Goal: Task Accomplishment & Management: Manage account settings

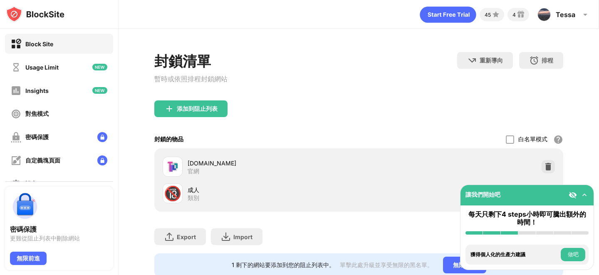
scroll to position [26, 0]
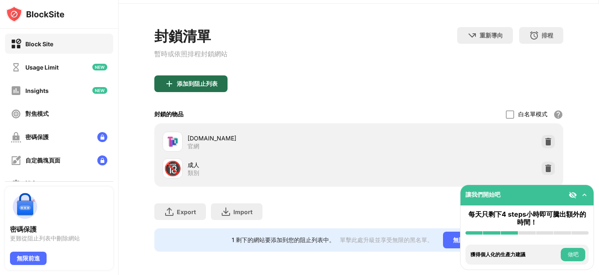
click at [218, 80] on div "添加到阻止列表" at bounding box center [190, 83] width 73 height 17
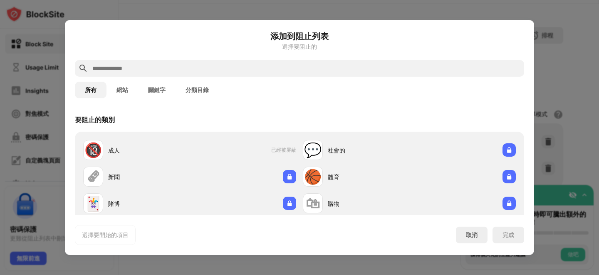
click at [228, 68] on input "text" at bounding box center [307, 68] width 430 height 10
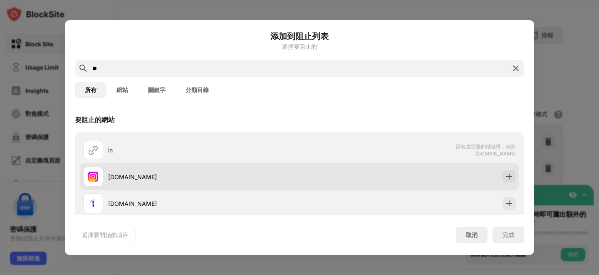
type input "**"
click at [235, 166] on div "[DOMAIN_NAME]" at bounding box center [300, 176] width 440 height 27
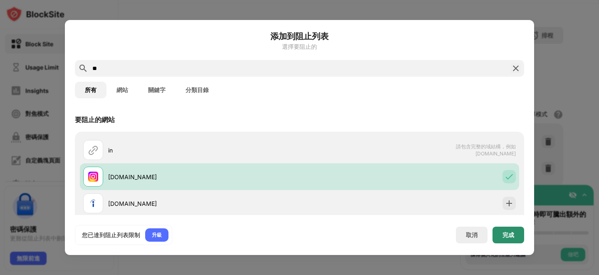
click at [508, 234] on div "完成" at bounding box center [509, 234] width 12 height 7
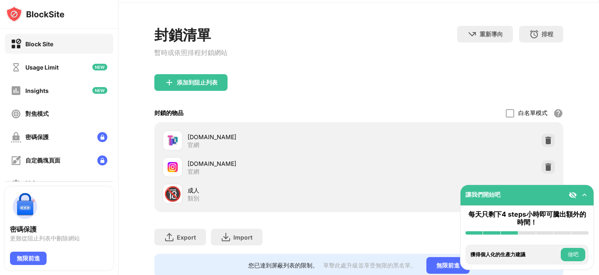
scroll to position [53, 0]
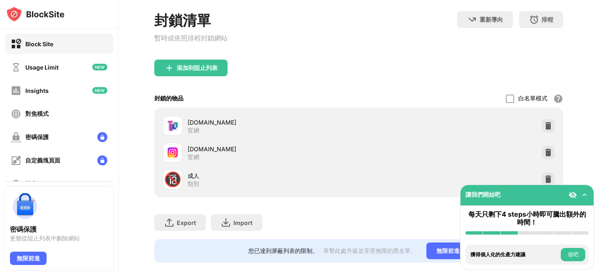
scroll to position [53, 0]
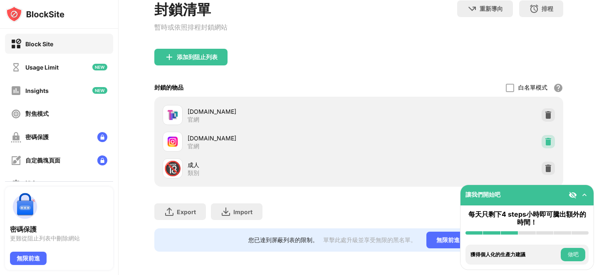
click at [554, 140] on div at bounding box center [548, 141] width 13 height 13
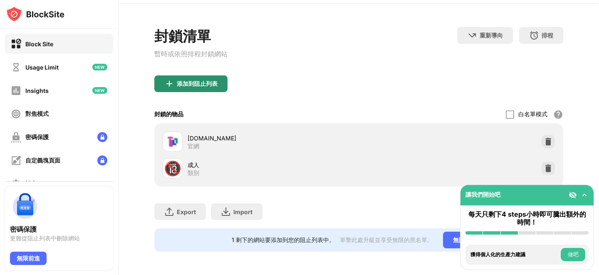
click at [189, 89] on div "添加到阻止列表" at bounding box center [190, 83] width 73 height 17
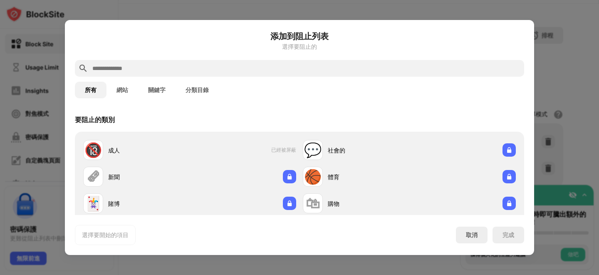
click at [199, 66] on input "text" at bounding box center [307, 68] width 430 height 10
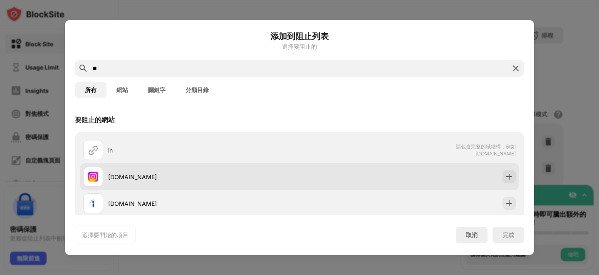
type input "**"
click at [181, 179] on div "[DOMAIN_NAME]" at bounding box center [203, 176] width 191 height 9
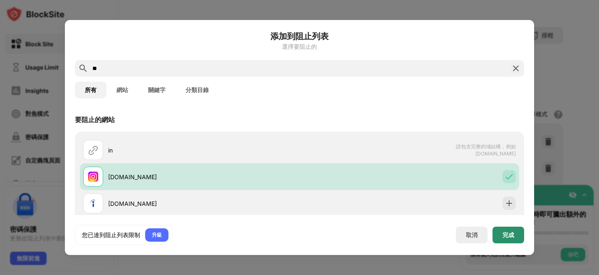
click at [505, 238] on div "完成" at bounding box center [509, 234] width 12 height 7
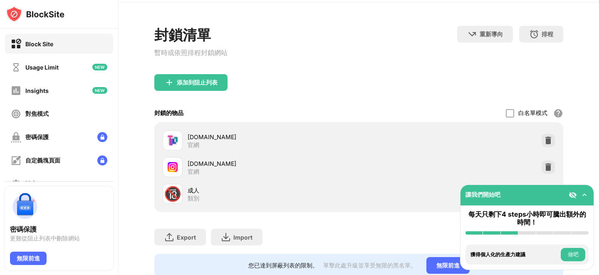
scroll to position [53, 0]
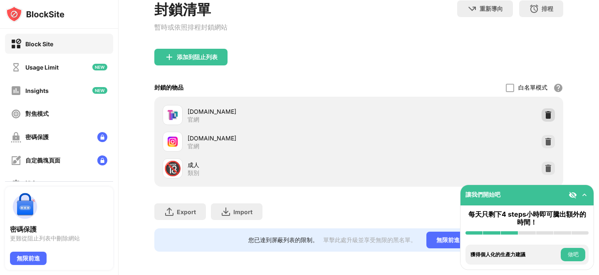
click at [547, 117] on img at bounding box center [549, 115] width 8 height 8
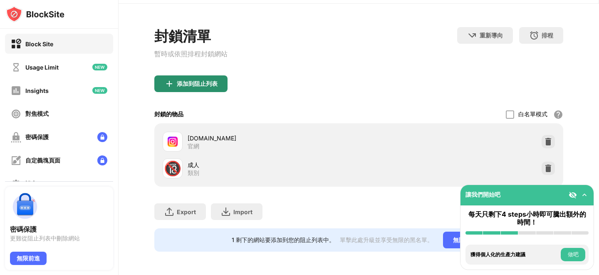
click at [199, 81] on div "添加到阻止列表" at bounding box center [197, 83] width 41 height 7
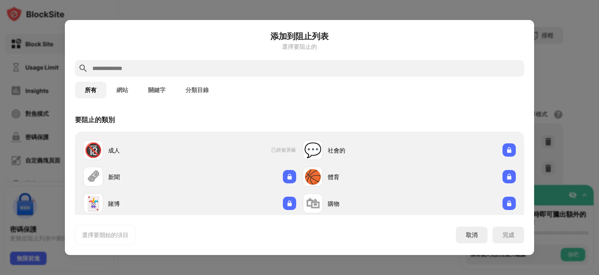
click at [204, 68] on input "text" at bounding box center [307, 68] width 430 height 10
paste input "**********"
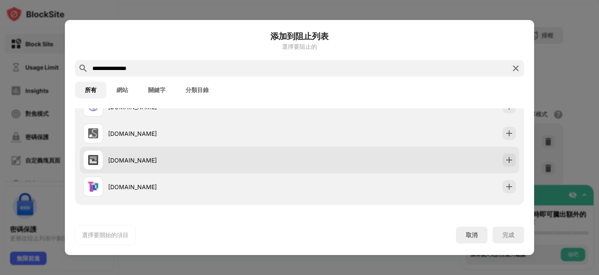
scroll to position [54, 0]
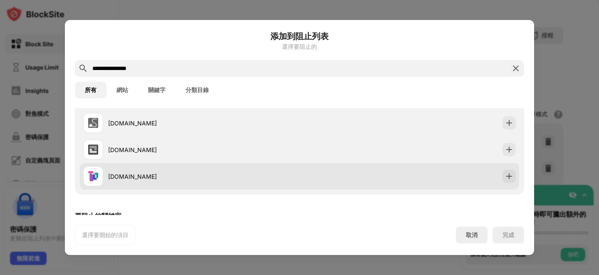
type input "**********"
click at [285, 189] on div "[DOMAIN_NAME]" at bounding box center [300, 176] width 440 height 27
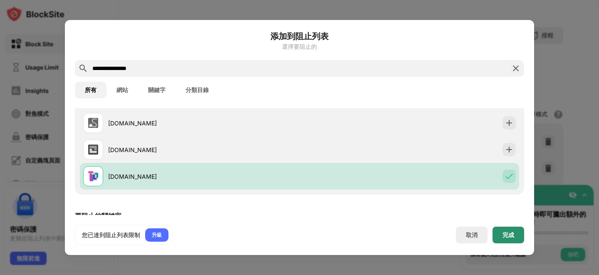
click at [503, 231] on div "完成" at bounding box center [509, 234] width 32 height 17
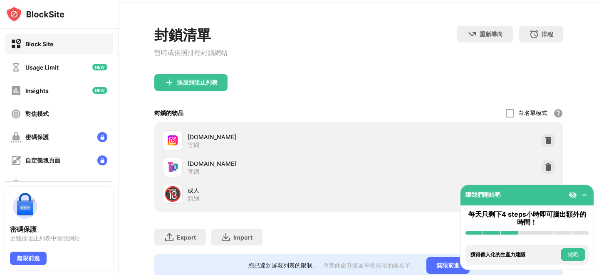
scroll to position [53, 0]
